Goal: Task Accomplishment & Management: Manage account settings

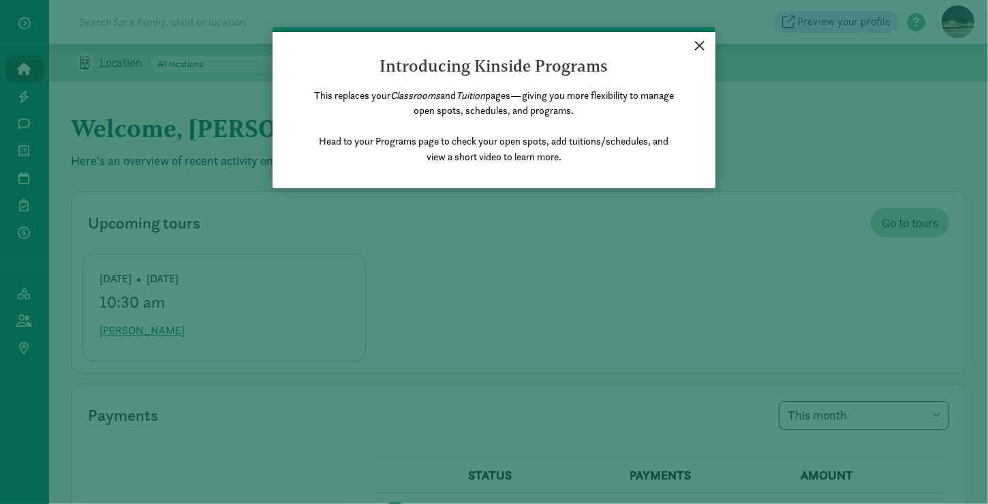
click at [699, 46] on link "×" at bounding box center [700, 44] width 24 height 25
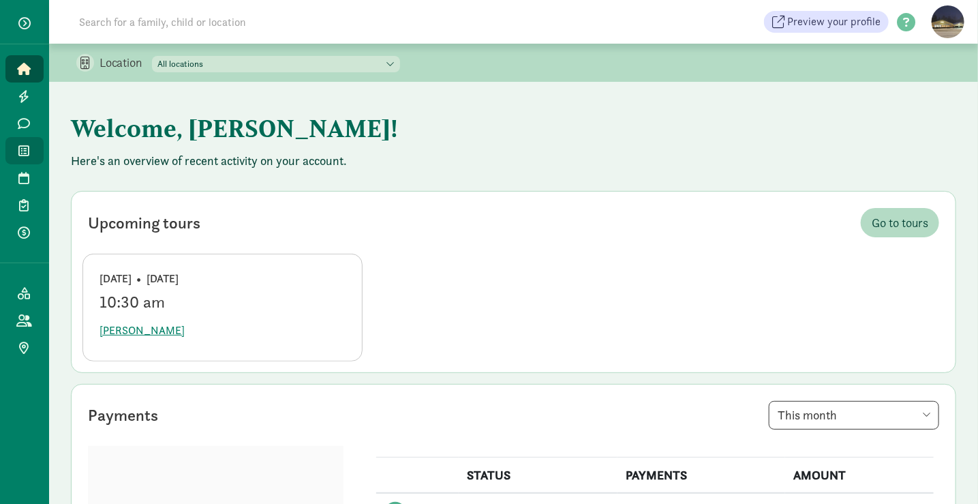
click at [22, 152] on icon at bounding box center [24, 150] width 11 height 12
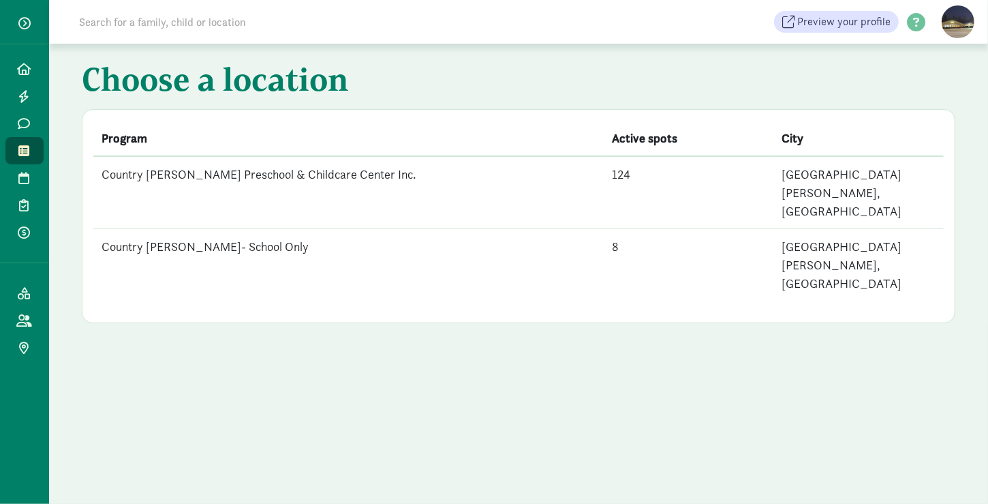
click at [870, 358] on div "Choose a location Program Active spots City Country [PERSON_NAME] Preschool & C…" at bounding box center [518, 274] width 939 height 460
click at [281, 173] on td "Country [PERSON_NAME] Preschool & Childcare Center Inc." at bounding box center [348, 192] width 510 height 73
